Goal: Task Accomplishment & Management: Use online tool/utility

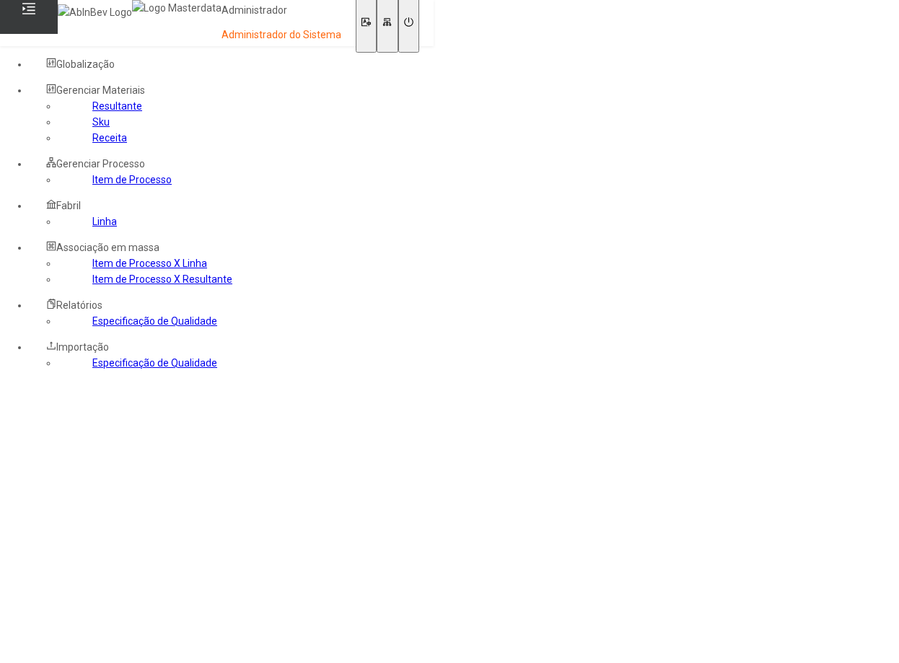
click at [92, 144] on link "Receita" at bounding box center [109, 138] width 35 height 12
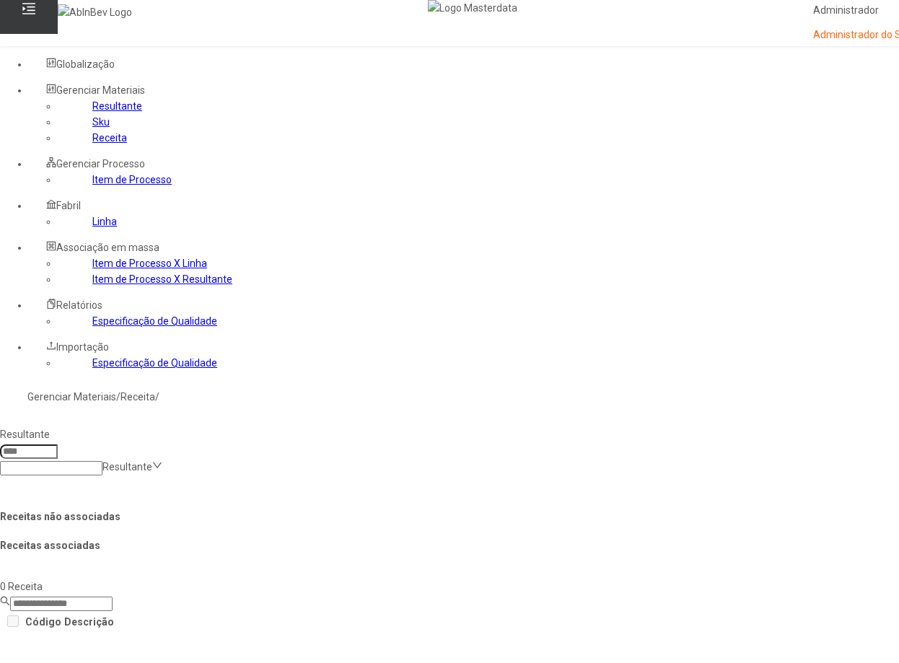
click at [92, 128] on link "Sku" at bounding box center [100, 122] width 17 height 12
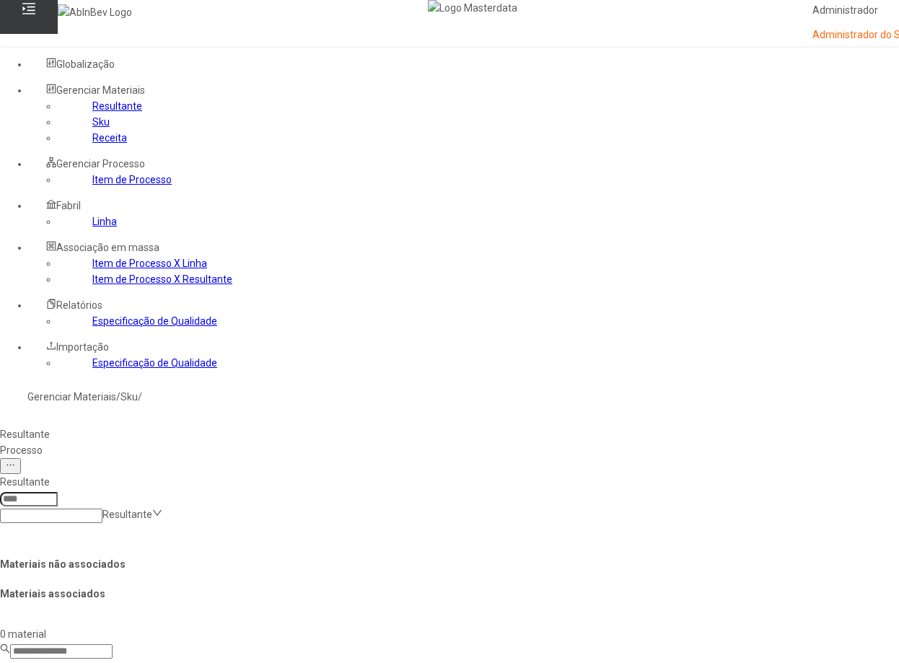
click at [162, 508] on icon at bounding box center [157, 513] width 10 height 10
type input "****"
click at [92, 112] on link "Resultante" at bounding box center [117, 106] width 50 height 12
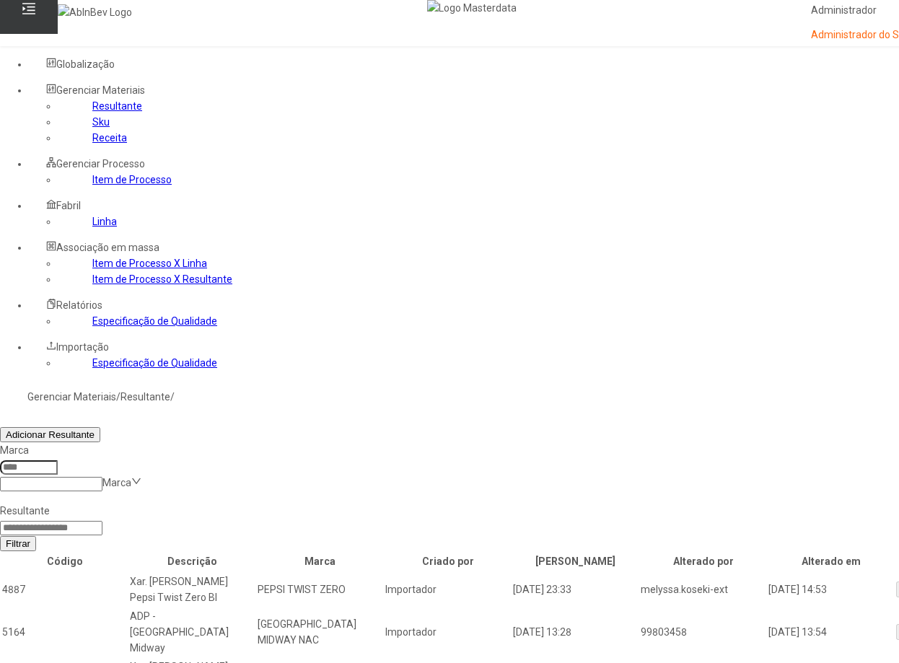
click at [92, 144] on link "Receita" at bounding box center [109, 138] width 35 height 12
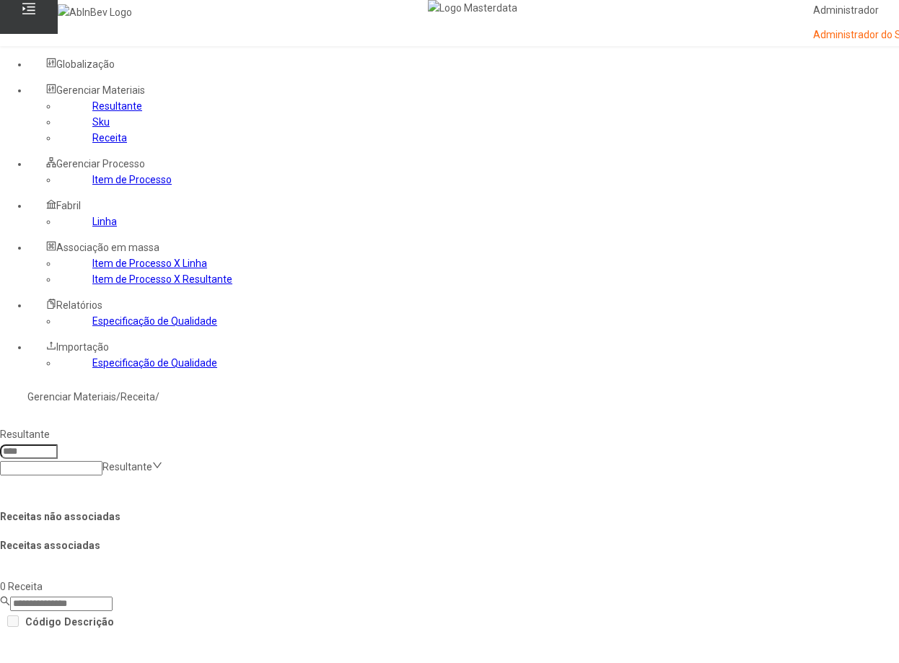
click at [102, 461] on input at bounding box center [51, 468] width 102 height 14
type input "****"
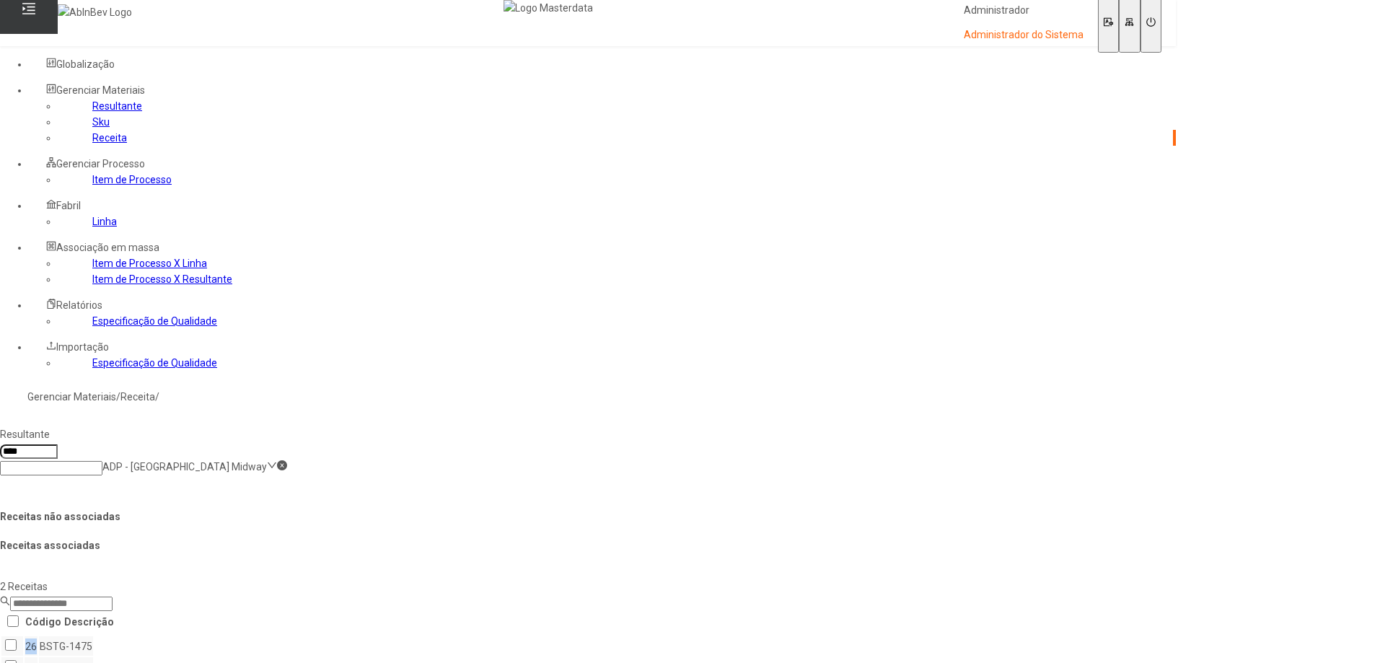
drag, startPoint x: 244, startPoint y: 328, endPoint x: 261, endPoint y: 330, distance: 17.4
click at [38, 636] on td "26" at bounding box center [31, 645] width 13 height 19
drag, startPoint x: 260, startPoint y: 357, endPoint x: 268, endPoint y: 359, distance: 7.5
click at [38, 657] on td "25" at bounding box center [31, 666] width 13 height 19
drag, startPoint x: 831, startPoint y: 330, endPoint x: 827, endPoint y: 350, distance: 19.8
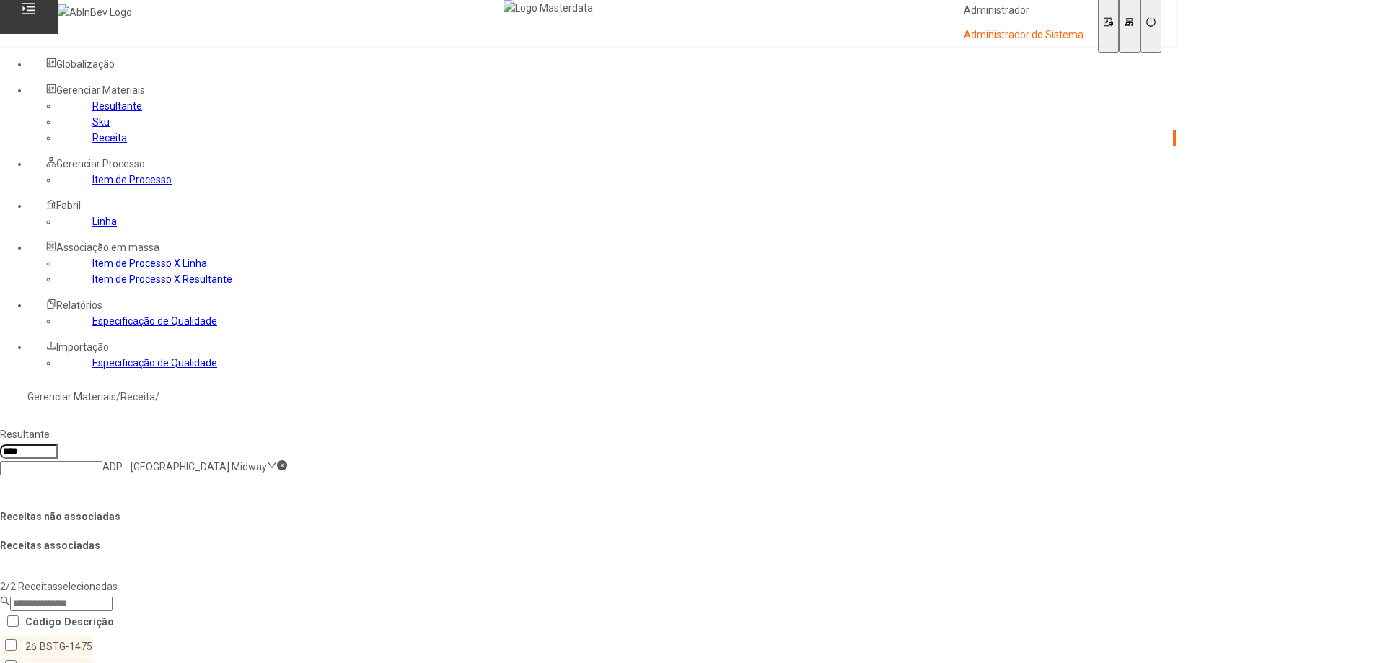
drag, startPoint x: 823, startPoint y: 326, endPoint x: 838, endPoint y: 328, distance: 14.6
drag, startPoint x: 1012, startPoint y: 196, endPoint x: 1148, endPoint y: 200, distance: 136.4
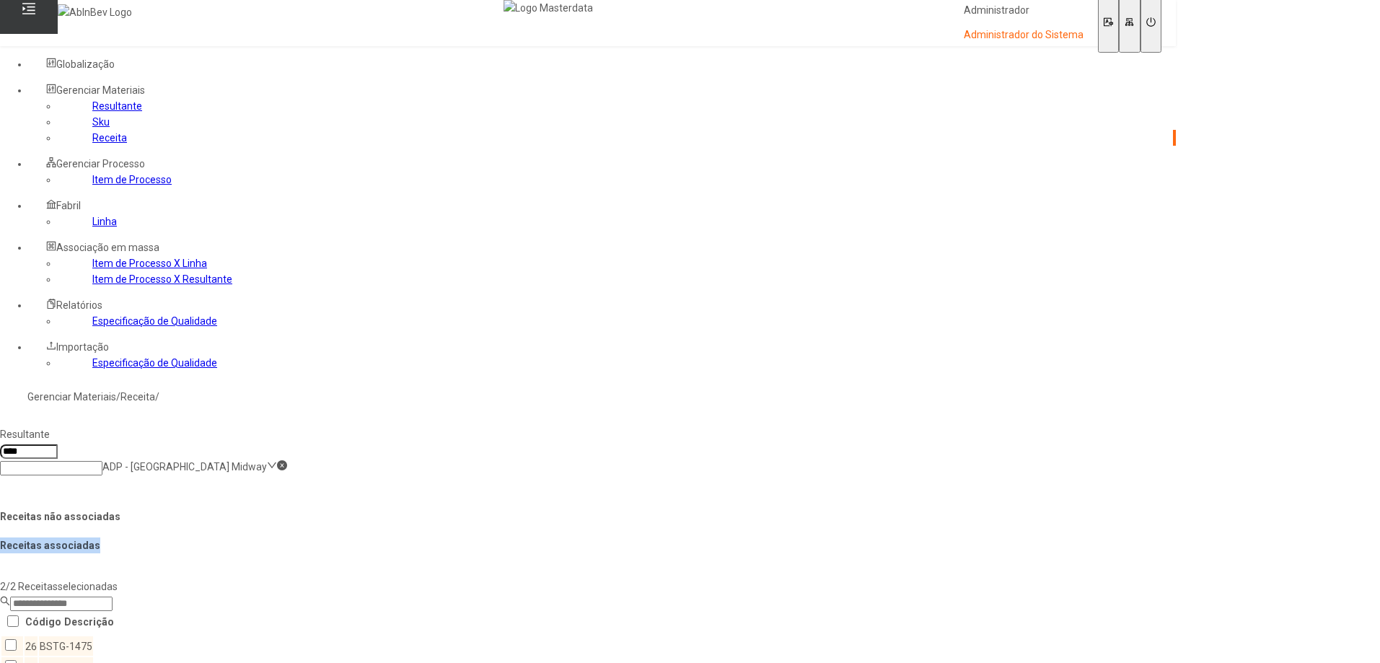
click at [898, 537] on h4 "Receitas associadas" at bounding box center [588, 545] width 1176 height 16
drag, startPoint x: 1131, startPoint y: 198, endPoint x: 1003, endPoint y: 197, distance: 127.7
click at [898, 537] on h4 "Receitas associadas" at bounding box center [588, 545] width 1176 height 16
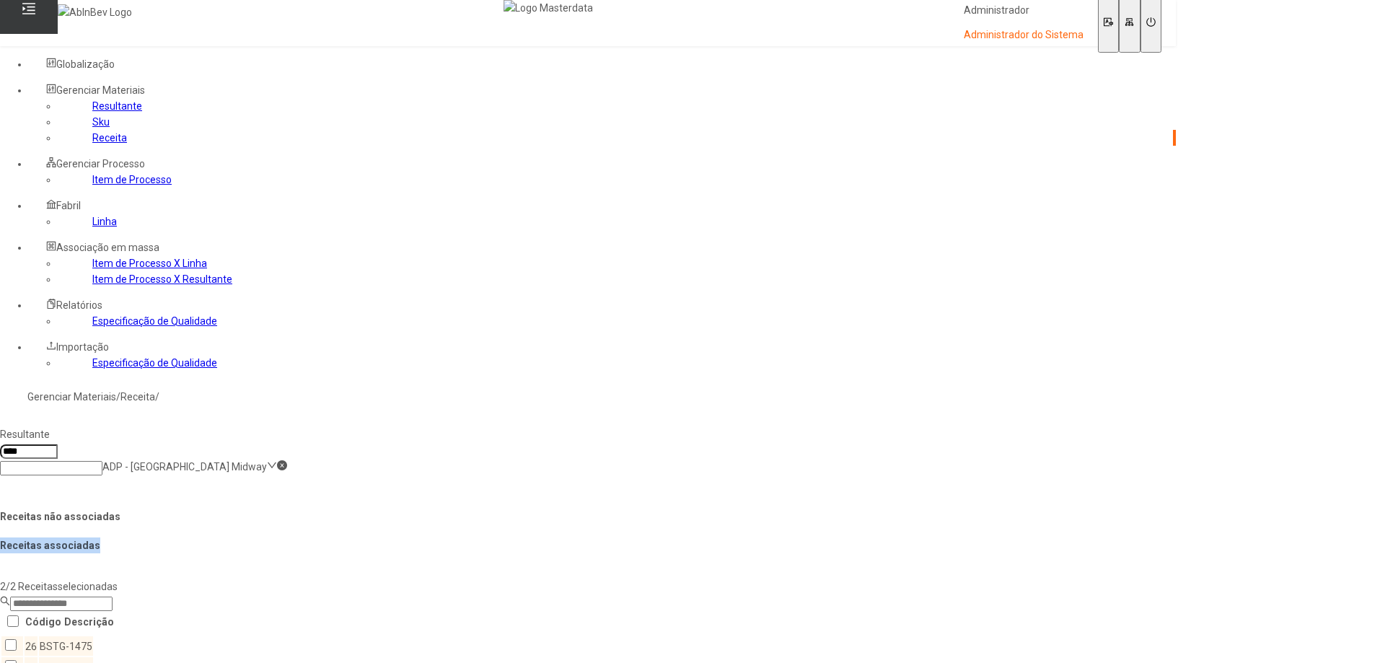
drag, startPoint x: 1027, startPoint y: 197, endPoint x: 1139, endPoint y: 197, distance: 112.5
click at [898, 537] on h4 "Receitas associadas" at bounding box center [588, 545] width 1176 height 16
drag, startPoint x: 1123, startPoint y: 197, endPoint x: 1016, endPoint y: 196, distance: 107.5
click at [898, 537] on h4 "Receitas associadas" at bounding box center [588, 545] width 1176 height 16
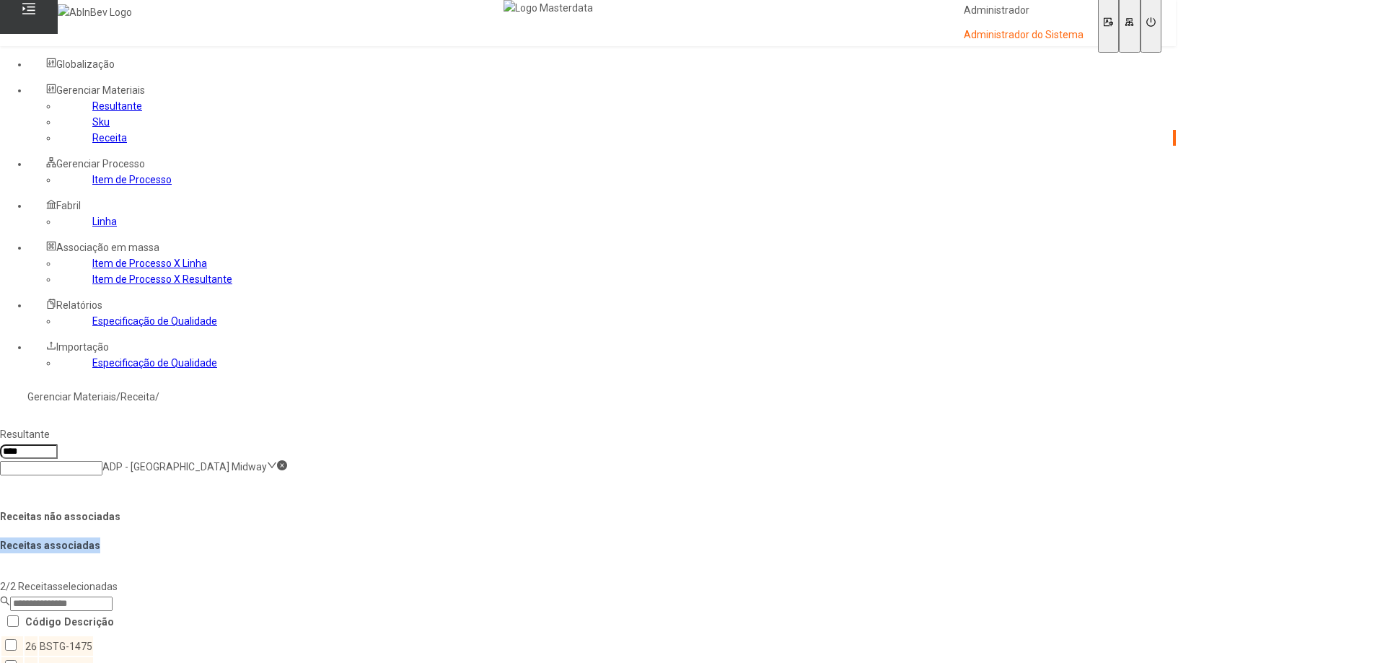
click at [898, 537] on h4 "Receitas associadas" at bounding box center [588, 545] width 1176 height 16
drag, startPoint x: 930, startPoint y: 333, endPoint x: 1042, endPoint y: 330, distance: 111.9
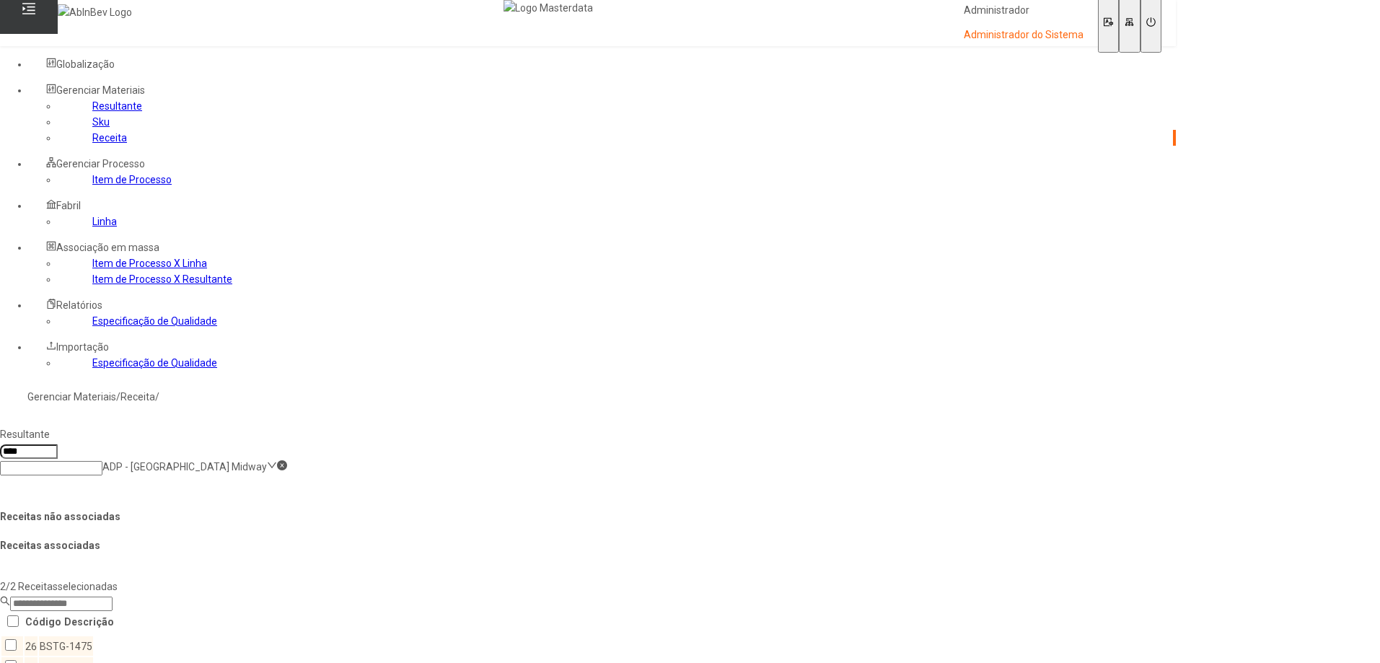
drag, startPoint x: 1007, startPoint y: 330, endPoint x: 825, endPoint y: 333, distance: 182.5
drag, startPoint x: 825, startPoint y: 328, endPoint x: 1015, endPoint y: 328, distance: 190.4
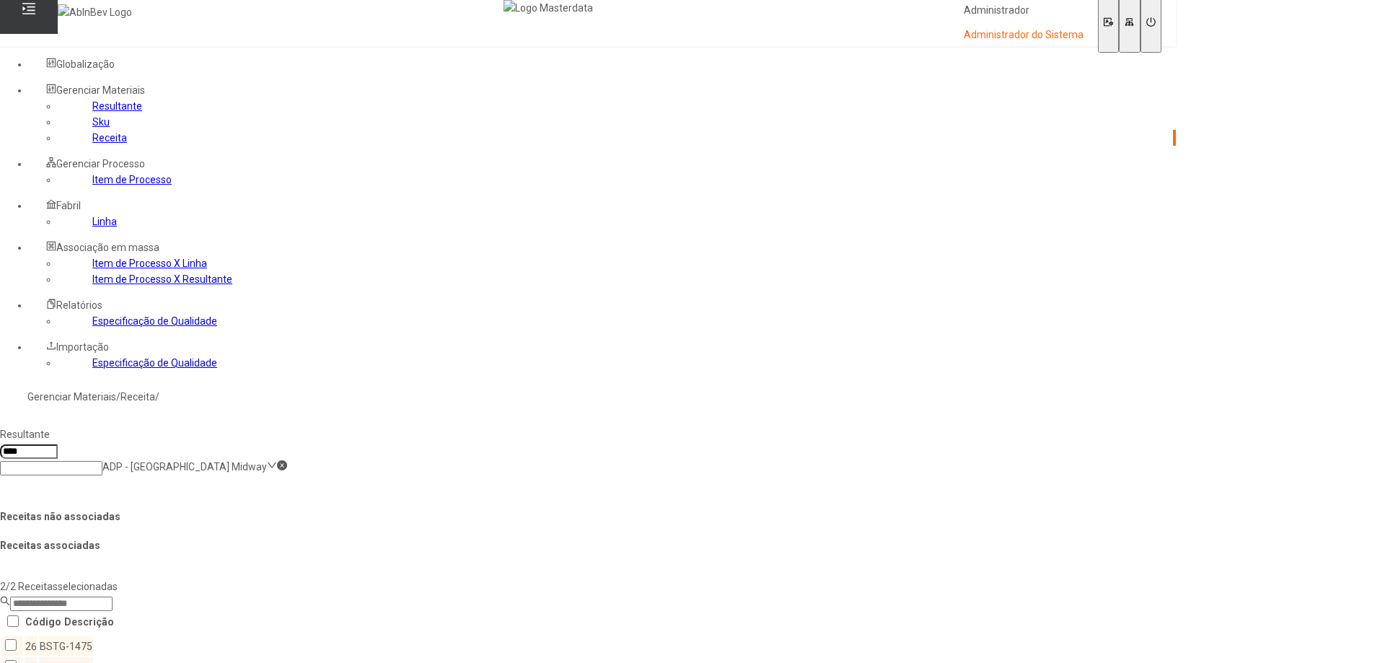
drag, startPoint x: 827, startPoint y: 326, endPoint x: 841, endPoint y: 328, distance: 13.8
